Goal: Task Accomplishment & Management: Complete application form

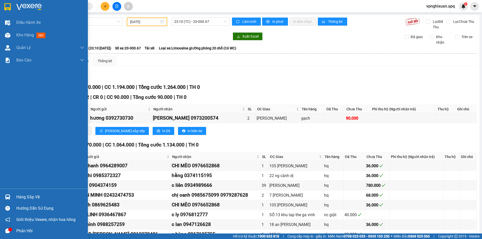
click at [4, 196] on div at bounding box center [7, 197] width 9 height 9
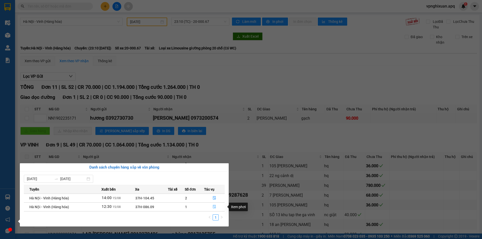
click at [213, 207] on icon "file-done" at bounding box center [215, 207] width 4 height 4
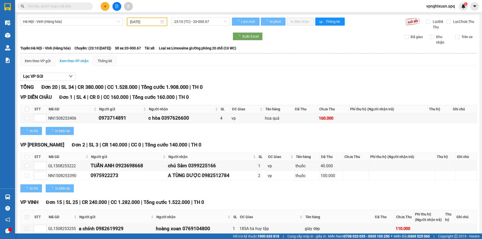
type input "[DATE]"
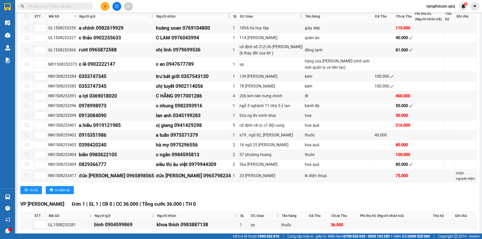
scroll to position [271, 0]
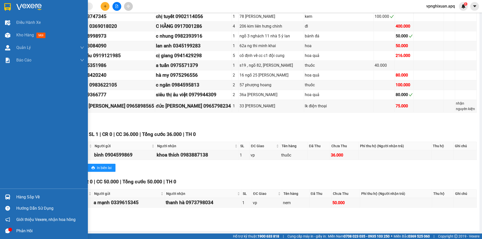
click at [11, 198] on div at bounding box center [7, 197] width 9 height 9
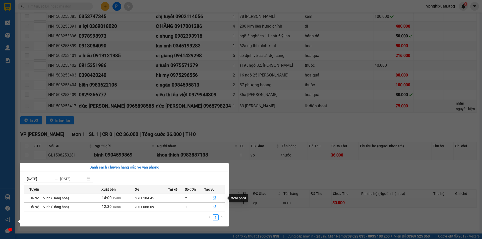
click at [213, 199] on icon "file-done" at bounding box center [215, 198] width 4 height 4
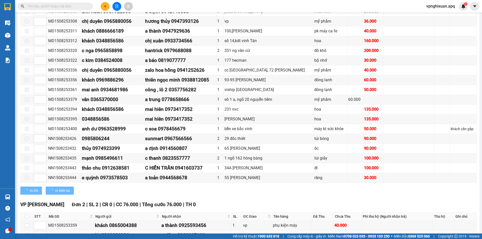
scroll to position [303, 0]
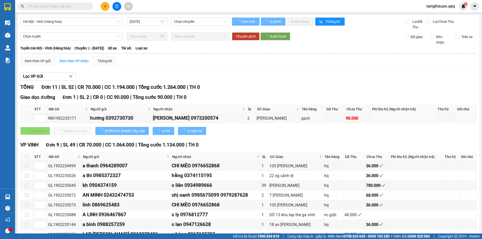
type input "[DATE]"
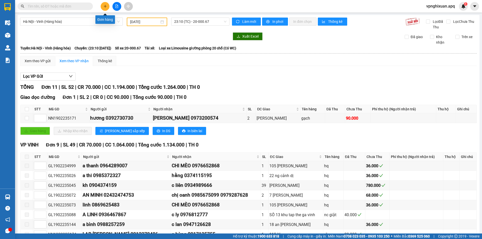
click at [106, 7] on icon "plus" at bounding box center [105, 7] width 4 height 4
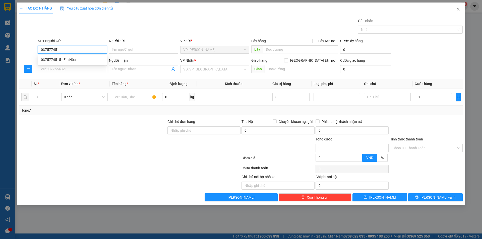
type input "0375774515"
click at [72, 60] on div "0375774515 - Em Hòa" at bounding box center [72, 60] width 63 height 6
type input "Em Hòa"
type input "0375774515"
click at [70, 71] on input "SĐT Người Nhận" at bounding box center [72, 69] width 69 height 8
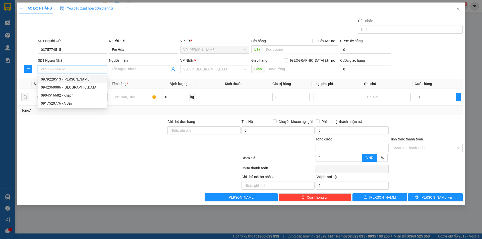
click at [80, 79] on div "0979228513 - [PERSON_NAME]" at bounding box center [72, 80] width 63 height 6
type input "0979228513"
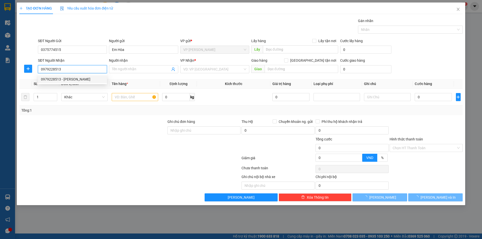
type input "Cậu Thuận"
checkbox input "true"
type input "Số Nhà [STREET_ADDRESS]"
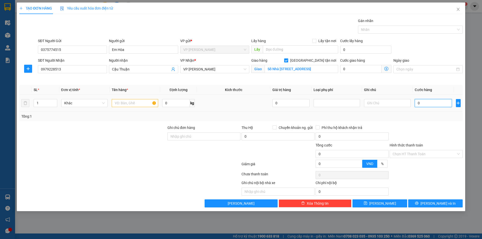
click at [433, 104] on input "0" at bounding box center [433, 103] width 37 height 8
type input "5"
type input "50"
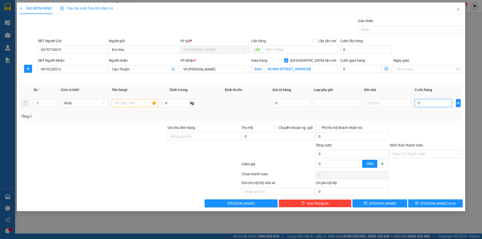
type input "50"
type input "500"
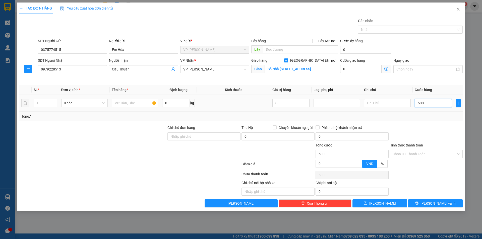
type input "5.000"
type input "50.000"
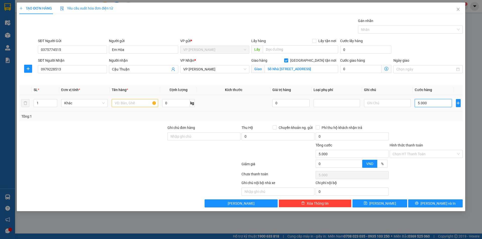
type input "50.000"
click at [134, 102] on input "text" at bounding box center [135, 103] width 46 height 8
type input "Thực phẩm"
click at [193, 132] on div "Ghi chú đơn hàng" at bounding box center [203, 129] width 73 height 8
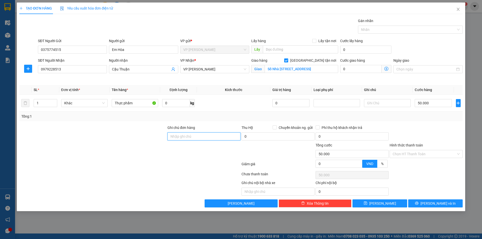
click at [204, 139] on input "Ghi chú đơn hàng" at bounding box center [203, 137] width 73 height 8
type input "hàng đông lạnh khách cần bán gọi ngay"
click at [441, 204] on span "[PERSON_NAME] và In" at bounding box center [437, 204] width 35 height 6
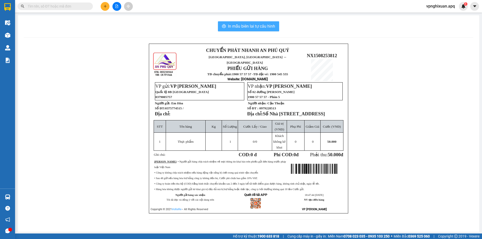
click at [248, 26] on span "In mẫu biên lai tự cấu hình" at bounding box center [251, 26] width 47 height 6
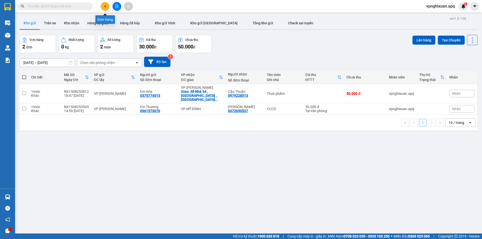
click at [104, 4] on button at bounding box center [105, 6] width 9 height 9
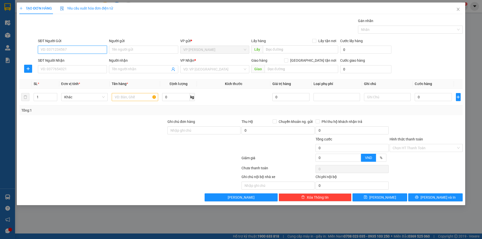
click at [83, 50] on input "SĐT Người Gửi" at bounding box center [72, 50] width 69 height 8
type input "0974512415"
click at [125, 50] on input "Người gửi" at bounding box center [143, 50] width 69 height 8
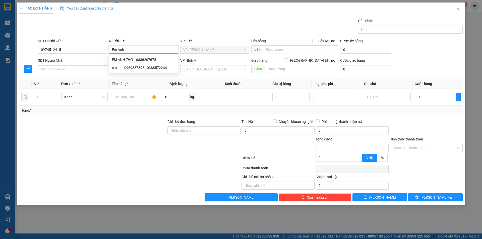
type input "Em Anh"
click at [66, 72] on input "SĐT Người Nhận" at bounding box center [72, 69] width 69 height 8
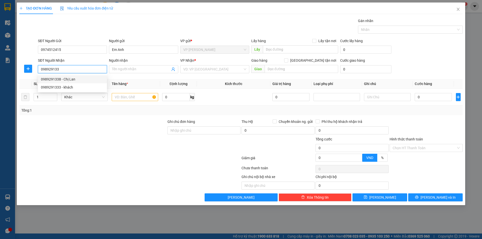
click at [78, 80] on div "0989291338 - Chị Lan" at bounding box center [72, 80] width 63 height 6
type input "0989291338"
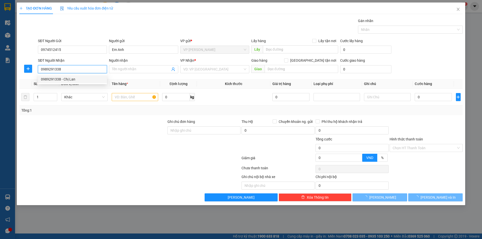
type input "Chị Lan"
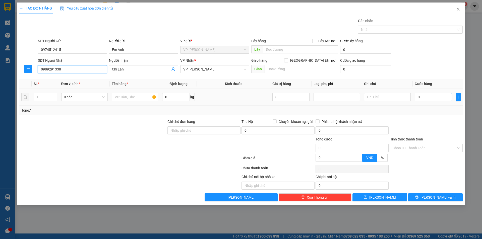
type input "0989291338"
click at [425, 97] on input "0" at bounding box center [433, 97] width 37 height 8
type input "5"
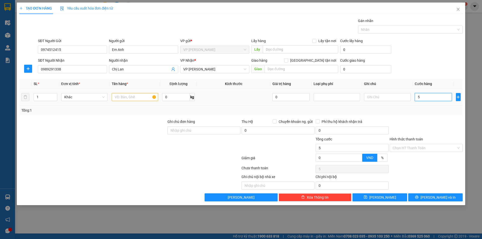
type input "50"
type input "500"
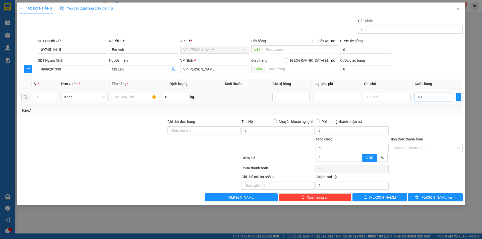
type input "500"
type input "5.000"
type input "50.000"
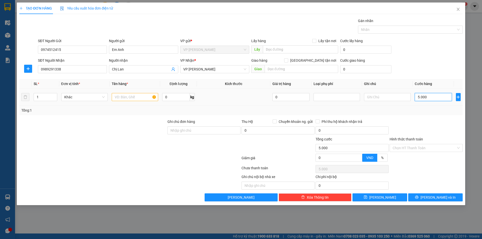
type input "50.000"
click at [135, 98] on input "text" at bounding box center [135, 97] width 46 height 8
type input "Sắn"
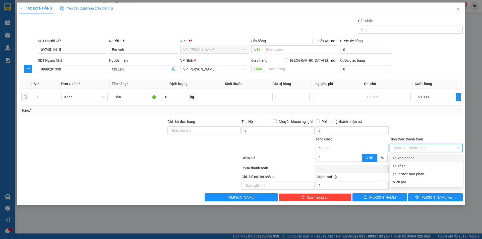
click at [422, 147] on input "Hình thức thanh toán" at bounding box center [425, 148] width 64 height 8
click at [419, 159] on div "Tại văn phòng" at bounding box center [426, 158] width 67 height 6
type input "0"
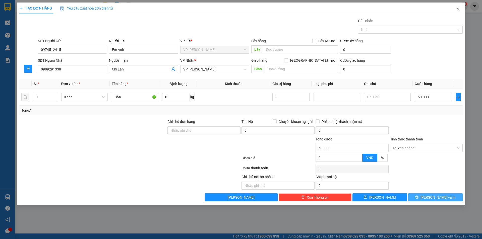
click at [435, 199] on span "[PERSON_NAME] và In" at bounding box center [437, 198] width 35 height 6
